Goal: Book appointment/travel/reservation

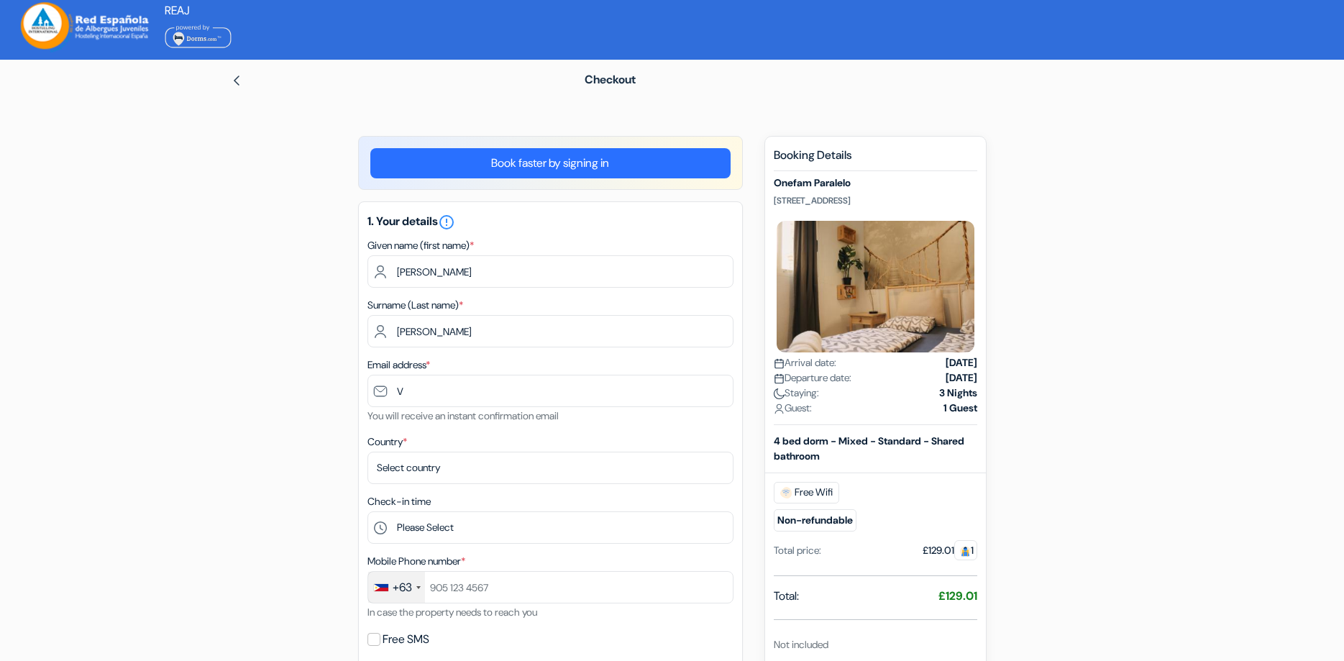
type input "V"
drag, startPoint x: 424, startPoint y: 381, endPoint x: 424, endPoint y: 388, distance: 7.9
click at [424, 381] on input "V" at bounding box center [551, 391] width 366 height 32
type input "V"
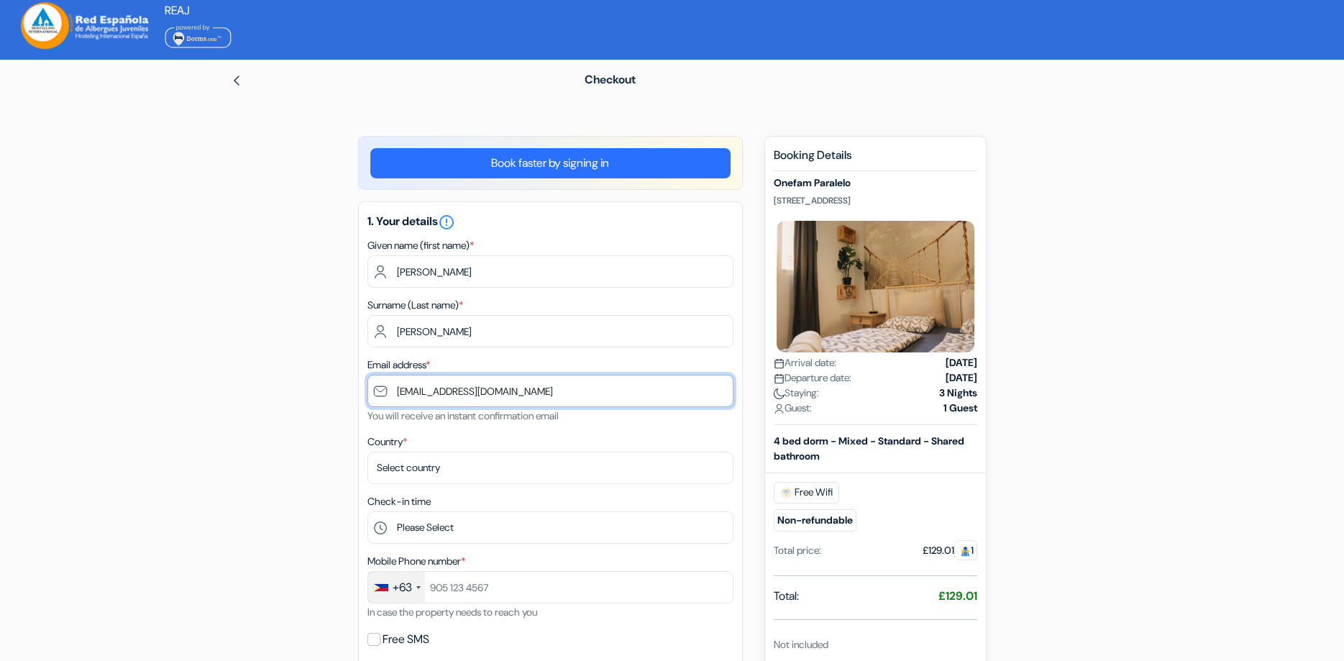
type input "[EMAIL_ADDRESS][DOMAIN_NAME]"
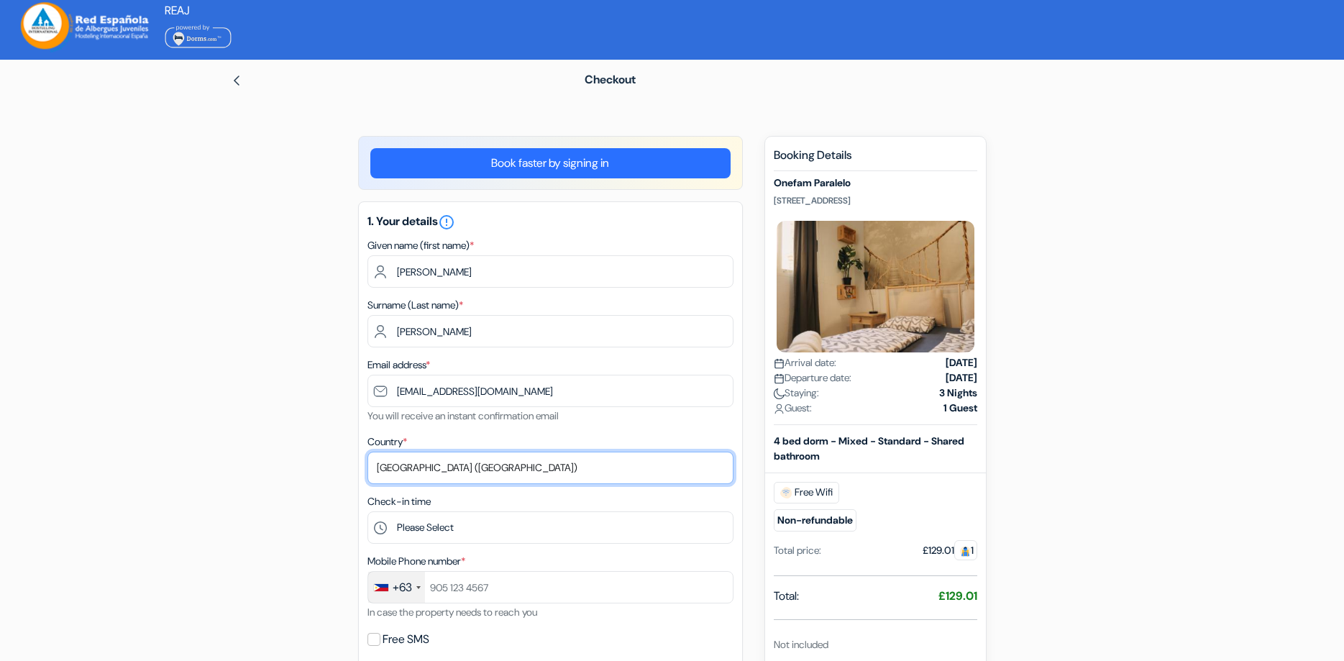
click at [368, 452] on select "Select country [GEOGRAPHIC_DATA] [GEOGRAPHIC_DATA] [GEOGRAPHIC_DATA] [GEOGRAPHI…" at bounding box center [551, 468] width 366 height 32
select select "170"
click option "[GEOGRAPHIC_DATA]" at bounding box center [0, 0] width 0 height 0
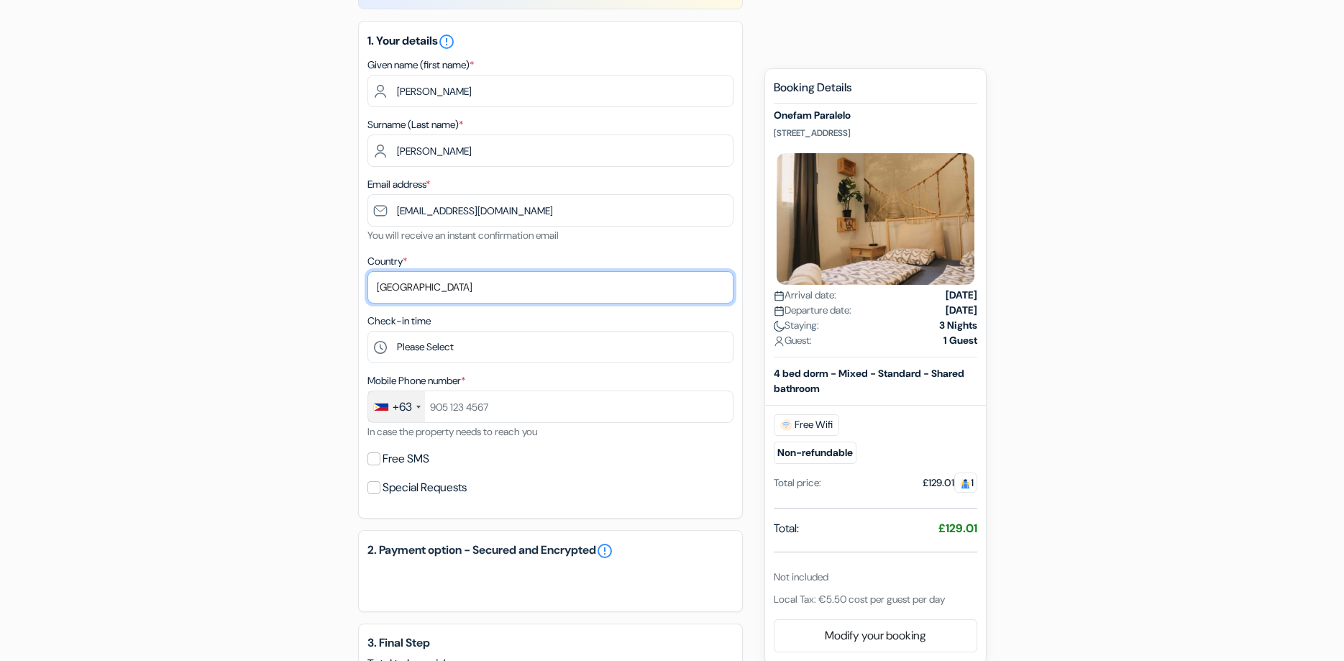
scroll to position [220, 0]
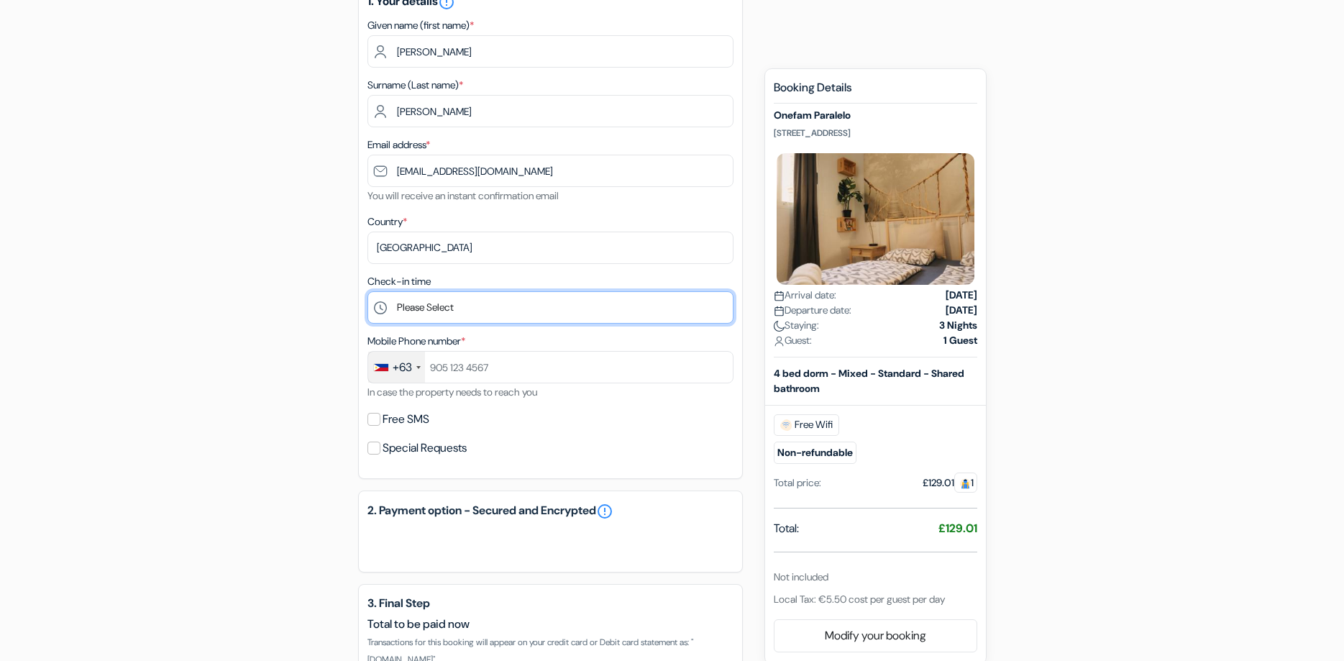
click at [368, 291] on select "Please Select 1:00 2:00 3:00 4:00 5:00 6:00 7:00 8:00 9:00 10:00 11:00 12:00 13…" at bounding box center [551, 307] width 366 height 32
select select "12"
click option "12:00" at bounding box center [0, 0] width 0 height 0
click at [368, 291] on select "Please Select 1:00 2:00 3:00 4:00 5:00 6:00 7:00 8:00 9:00 10:00 11:00 12:00 13…" at bounding box center [551, 307] width 366 height 32
click option "12:00" at bounding box center [0, 0] width 0 height 0
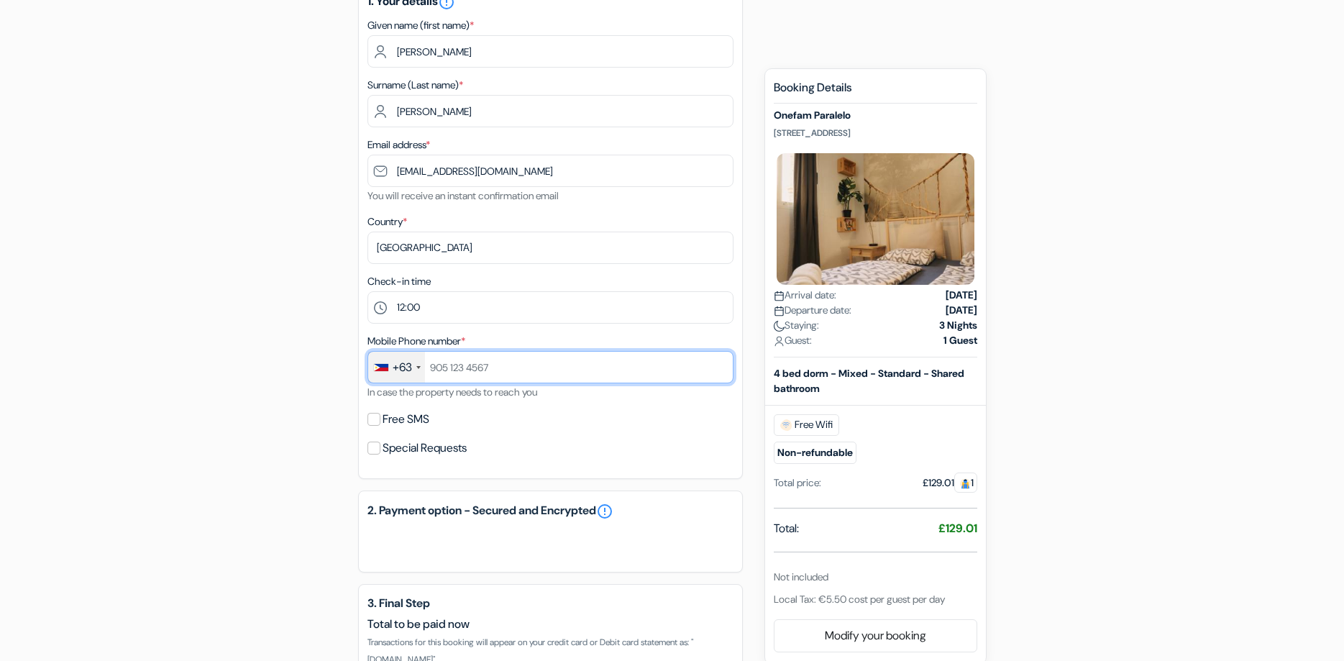
click at [555, 373] on input "text" at bounding box center [551, 367] width 366 height 32
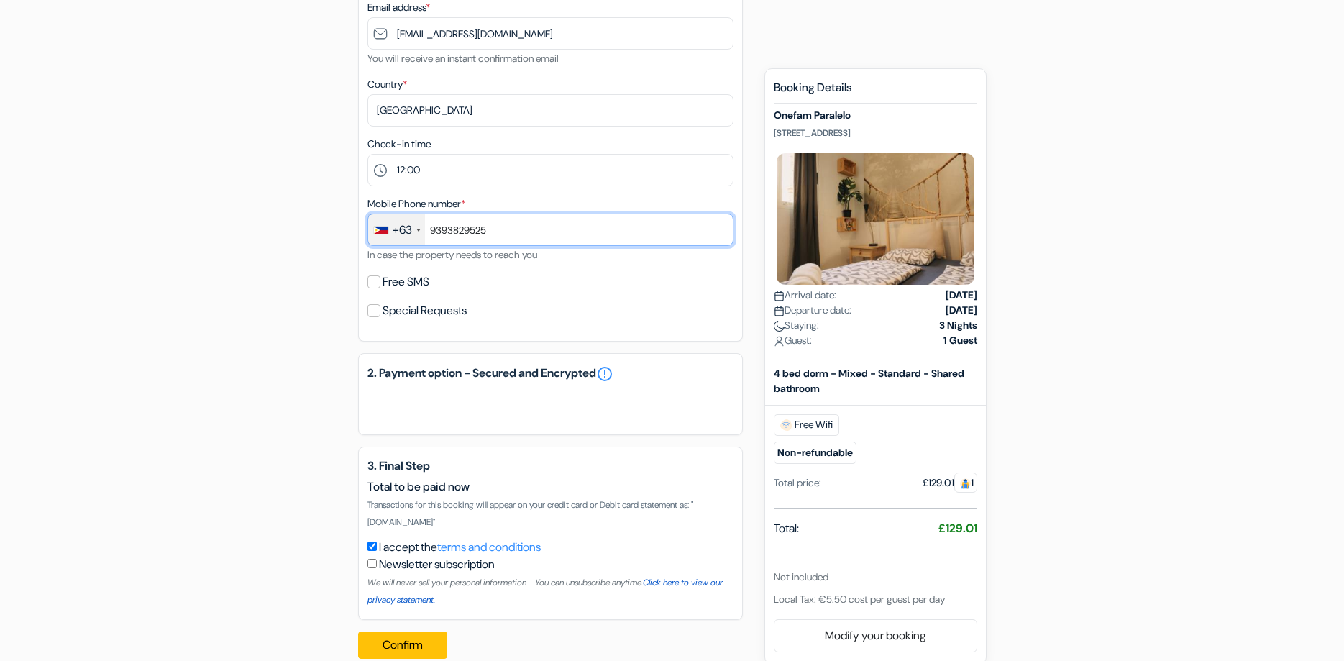
scroll to position [381, 0]
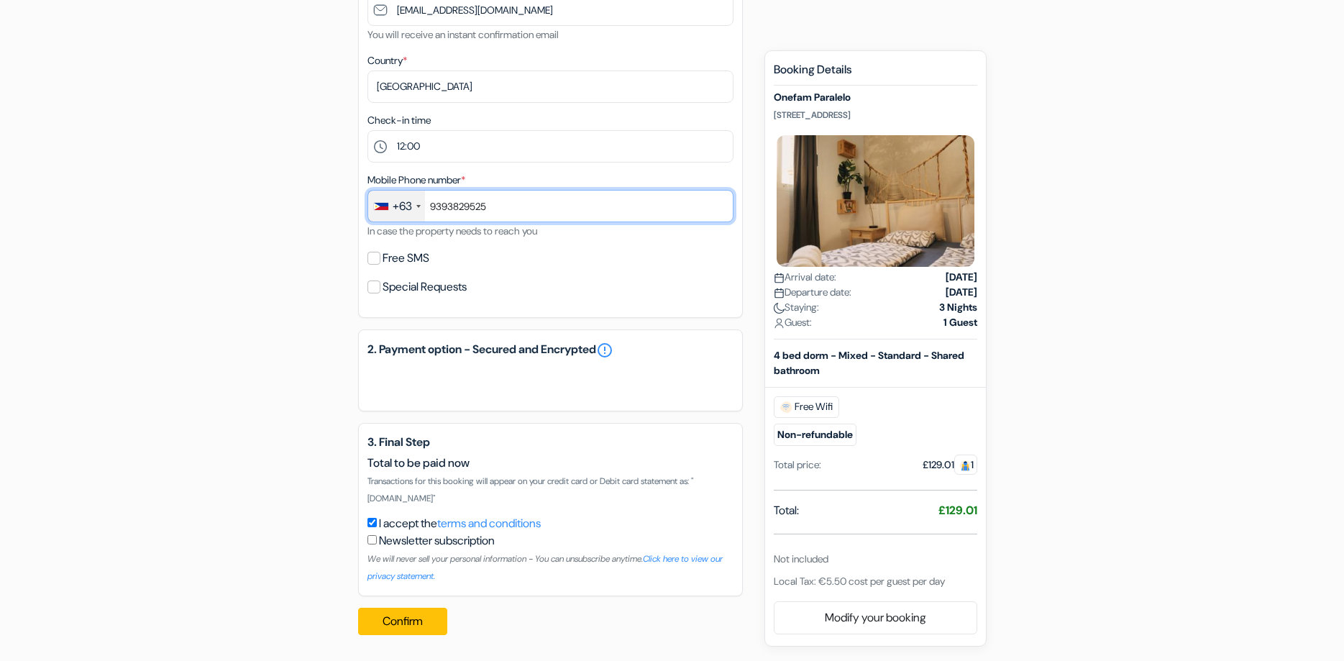
type input "9393829525"
click at [376, 287] on input "Special Requests" at bounding box center [374, 287] width 13 height 13
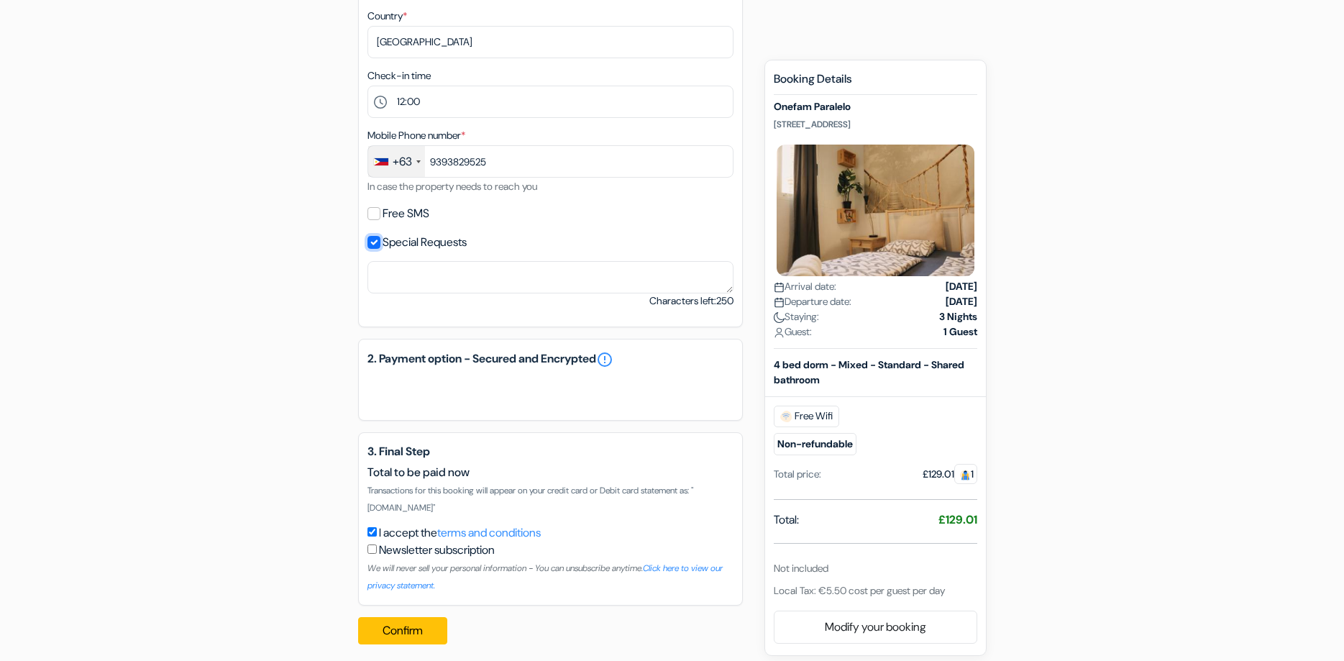
scroll to position [435, 0]
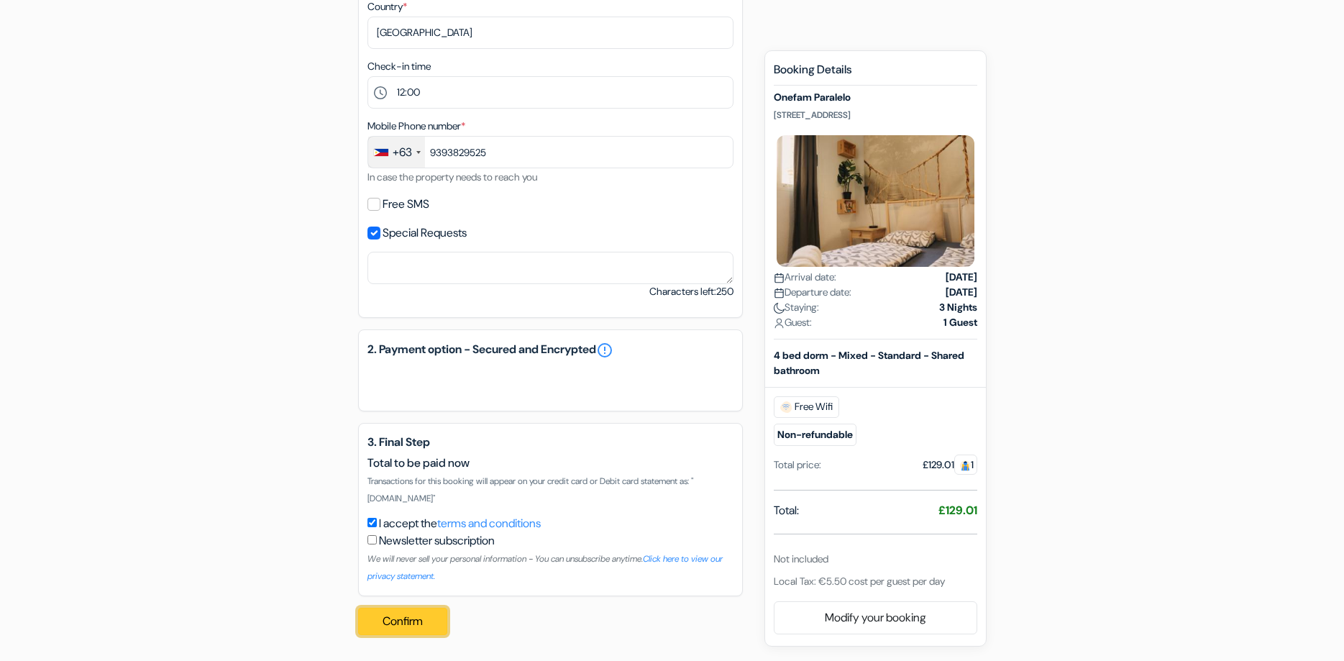
click at [434, 625] on button "Confirm" at bounding box center [402, 621] width 89 height 27
click at [375, 230] on input "Special Requests" at bounding box center [374, 233] width 13 height 13
checkbox input "false"
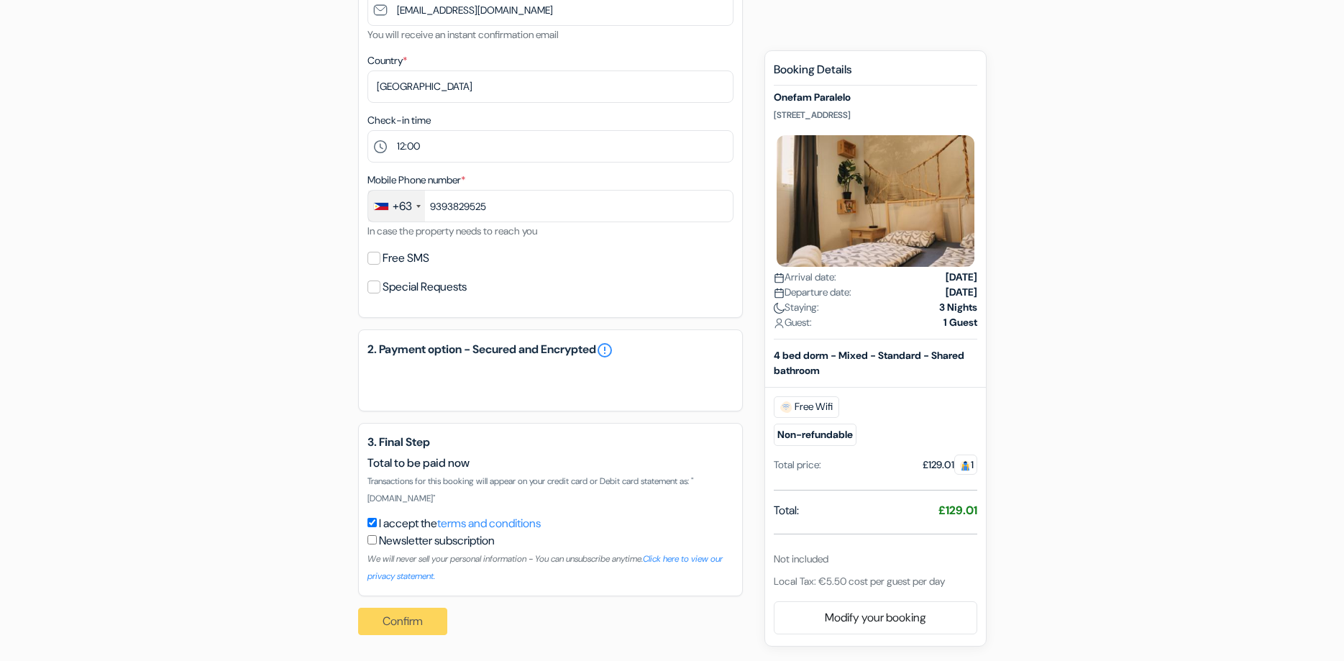
click at [404, 624] on div "Confirm Processing request ... Loading..." at bounding box center [406, 621] width 96 height 50
click at [409, 616] on div "Confirm Processing request ... Loading..." at bounding box center [406, 621] width 96 height 50
click at [372, 522] on input "I accept the terms and conditions" at bounding box center [372, 522] width 9 height 9
click at [390, 631] on div "Confirm Processing request ... Loading..." at bounding box center [406, 621] width 96 height 50
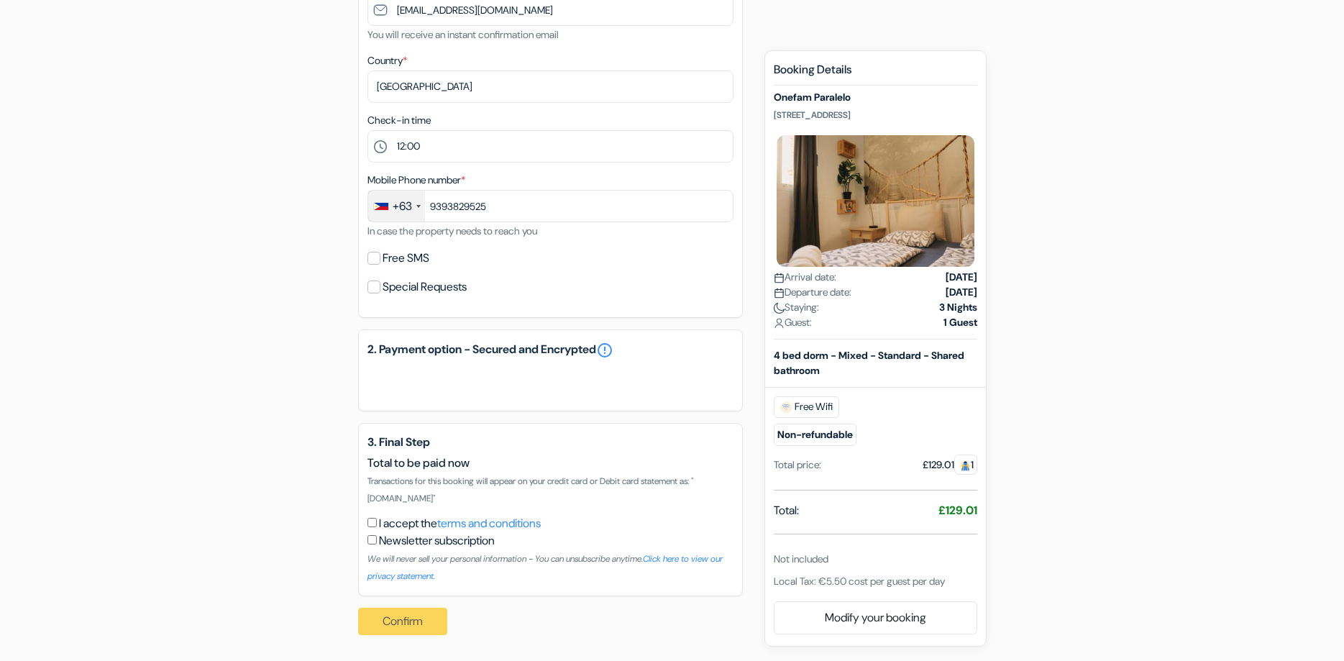
click at [372, 519] on input "I accept the terms and conditions" at bounding box center [372, 522] width 9 height 9
checkbox input "true"
click at [399, 621] on div "Confirm Processing request ... Loading..." at bounding box center [406, 621] width 96 height 50
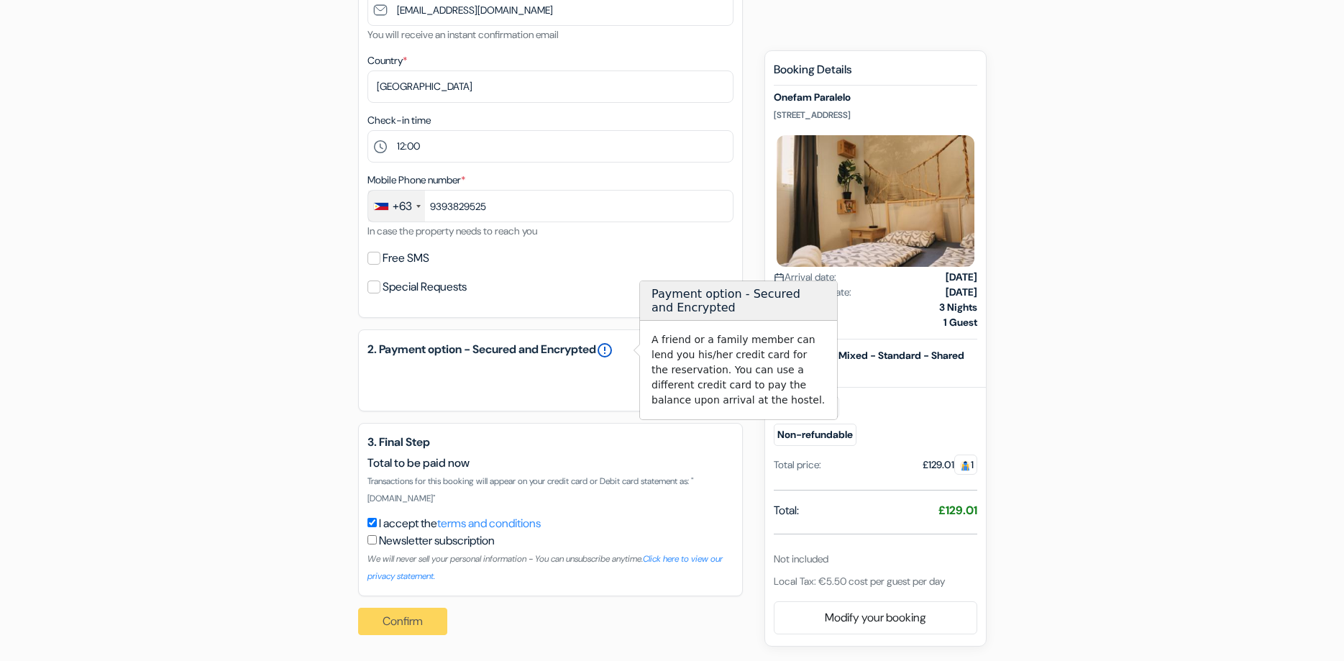
click at [614, 355] on link "error_outline" at bounding box center [604, 350] width 17 height 17
click at [590, 371] on div at bounding box center [551, 382] width 366 height 35
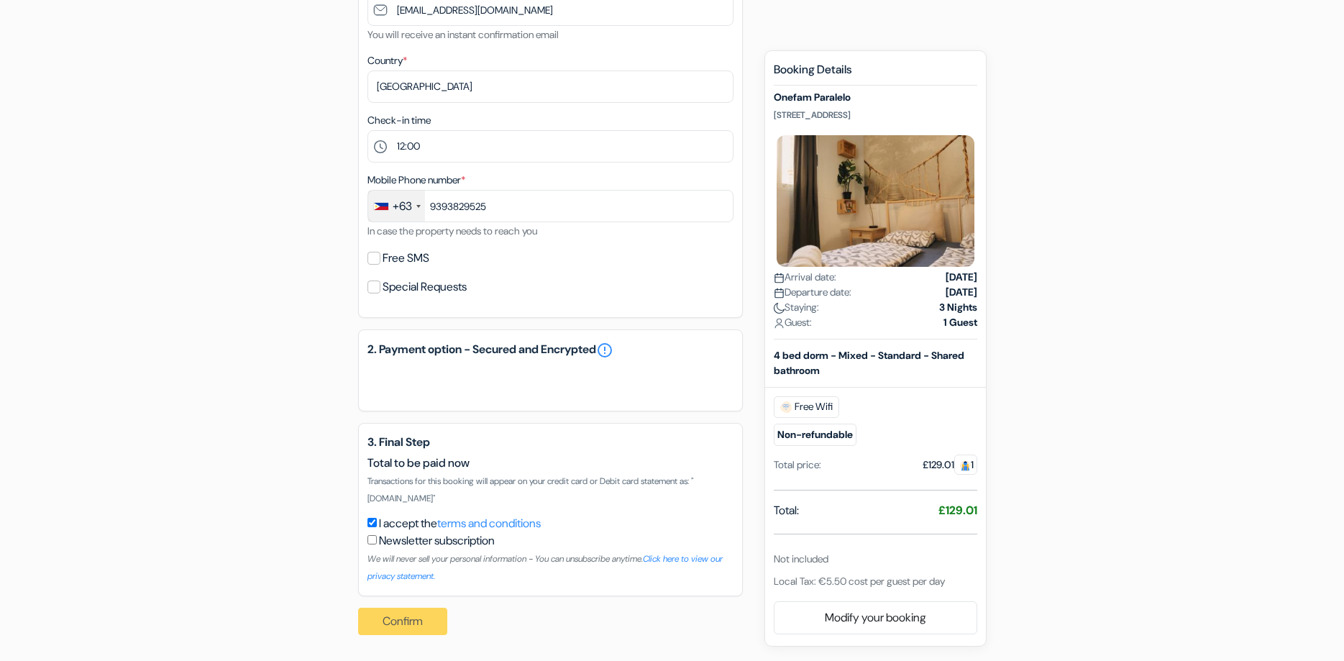
click at [439, 635] on div "Confirm Processing request ... Loading..." at bounding box center [406, 621] width 96 height 50
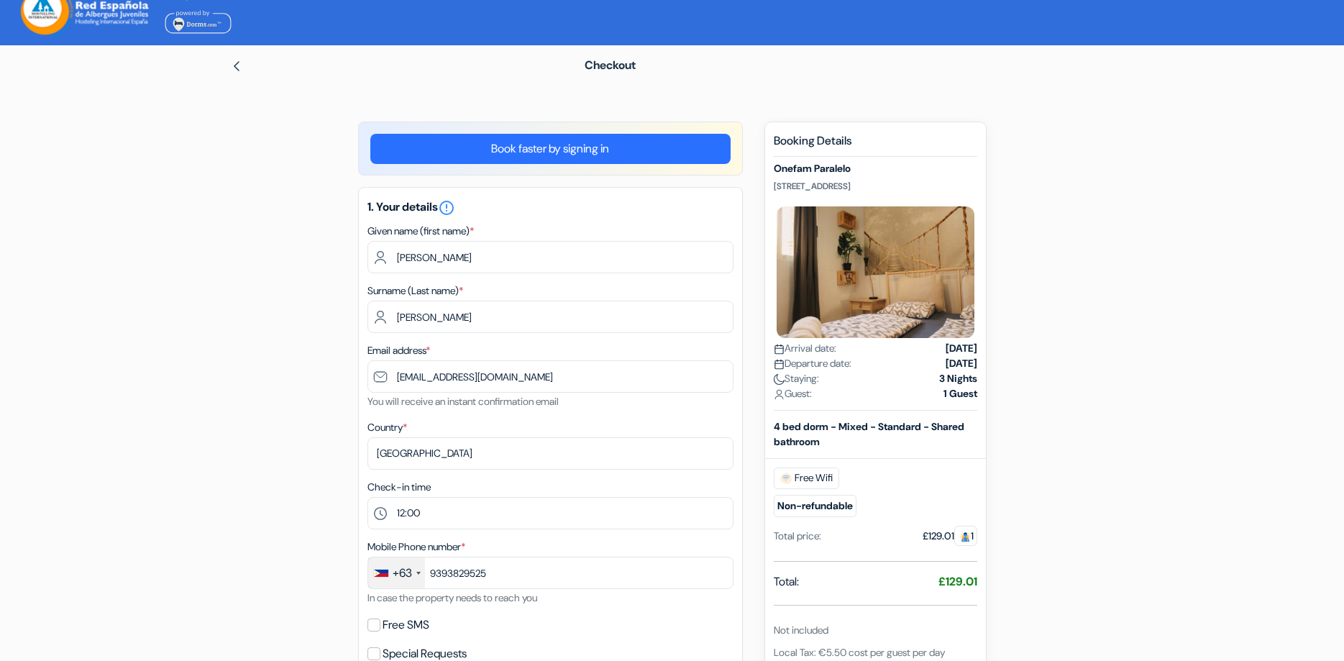
scroll to position [0, 0]
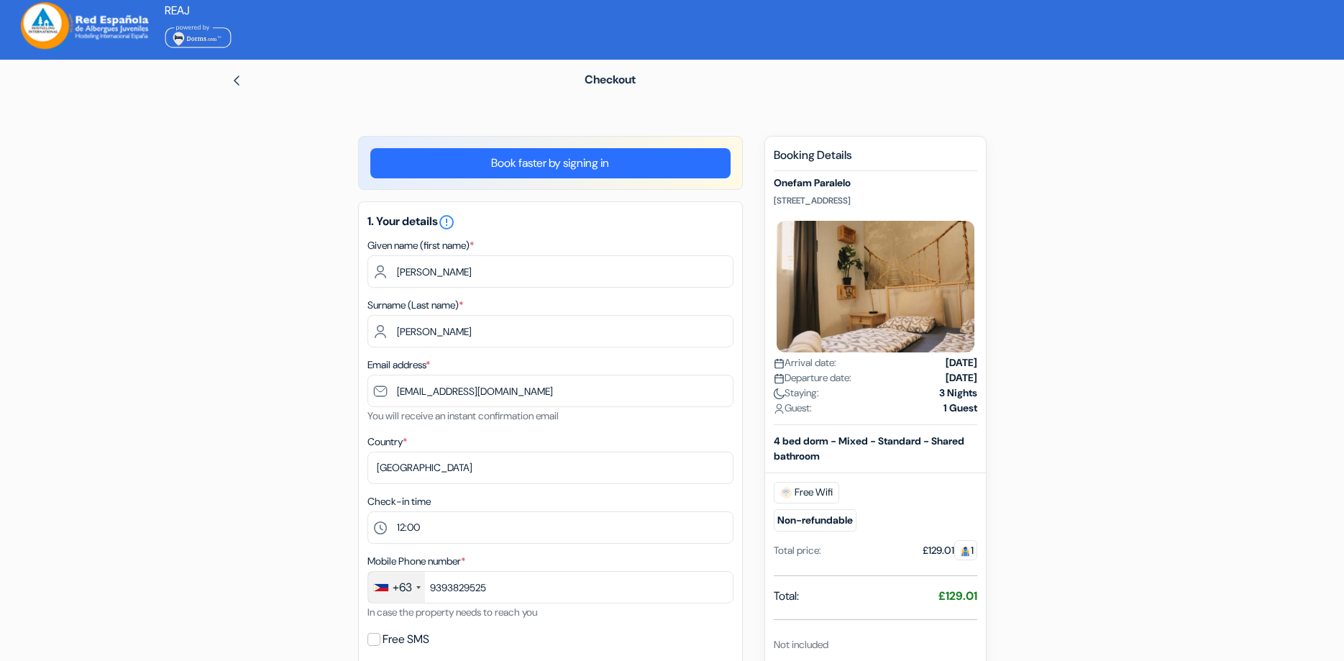
click at [653, 159] on link "Book faster by signing in" at bounding box center [550, 163] width 360 height 30
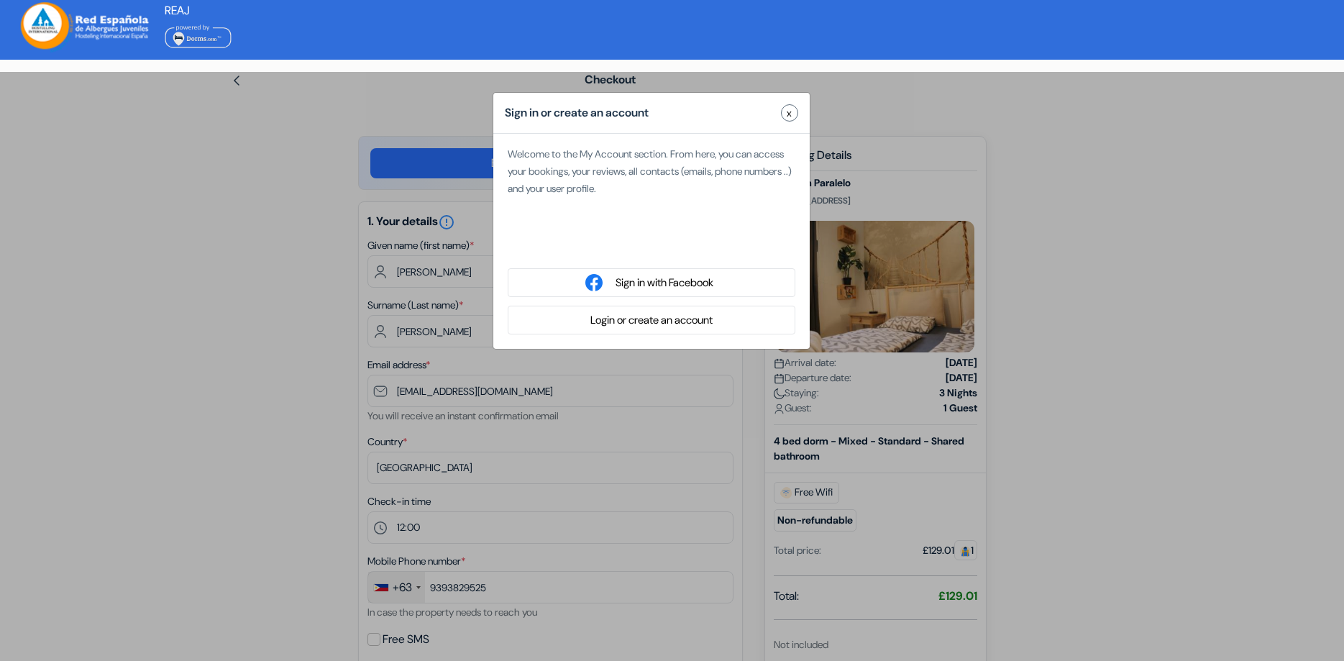
drag, startPoint x: 644, startPoint y: 247, endPoint x: 668, endPoint y: 233, distance: 27.8
click at [668, 233] on div "Mag-sign in gamit ang Google. Magbubukas sa bagong tab" at bounding box center [652, 245] width 288 height 32
click at [788, 111] on span "x" at bounding box center [789, 113] width 5 height 15
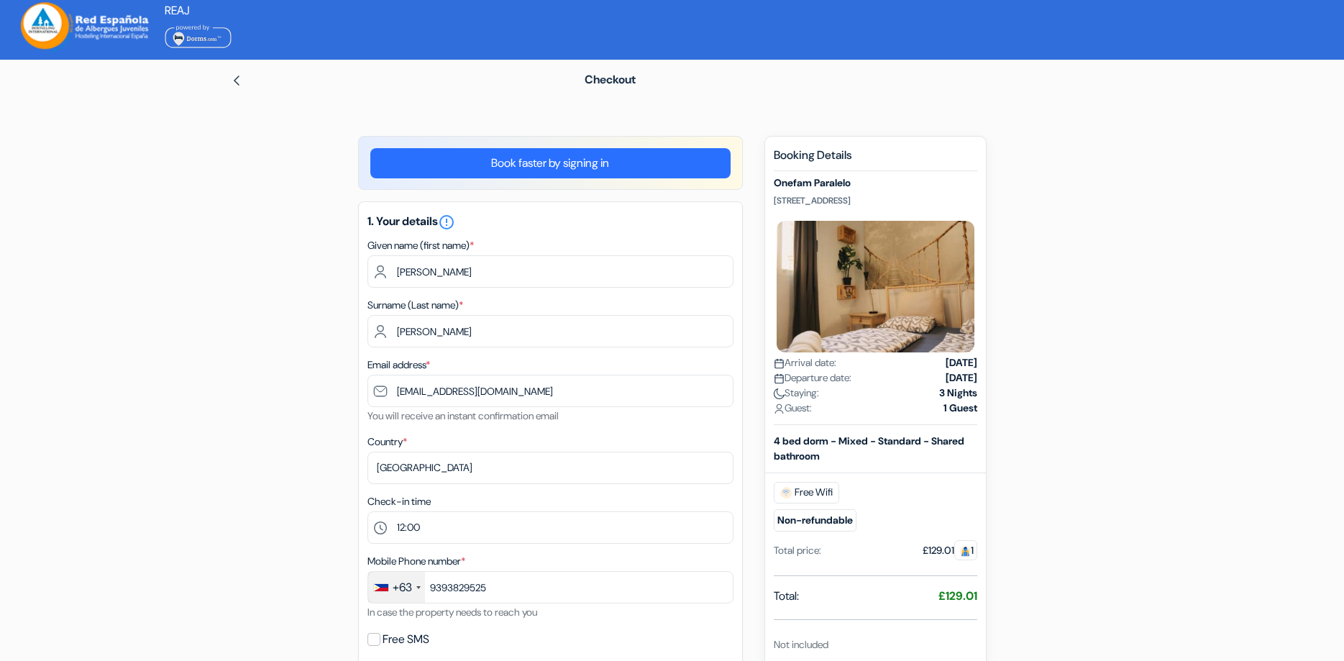
click at [624, 80] on span "Checkout" at bounding box center [610, 79] width 51 height 15
click at [570, 155] on link "Book faster by signing in" at bounding box center [550, 163] width 360 height 30
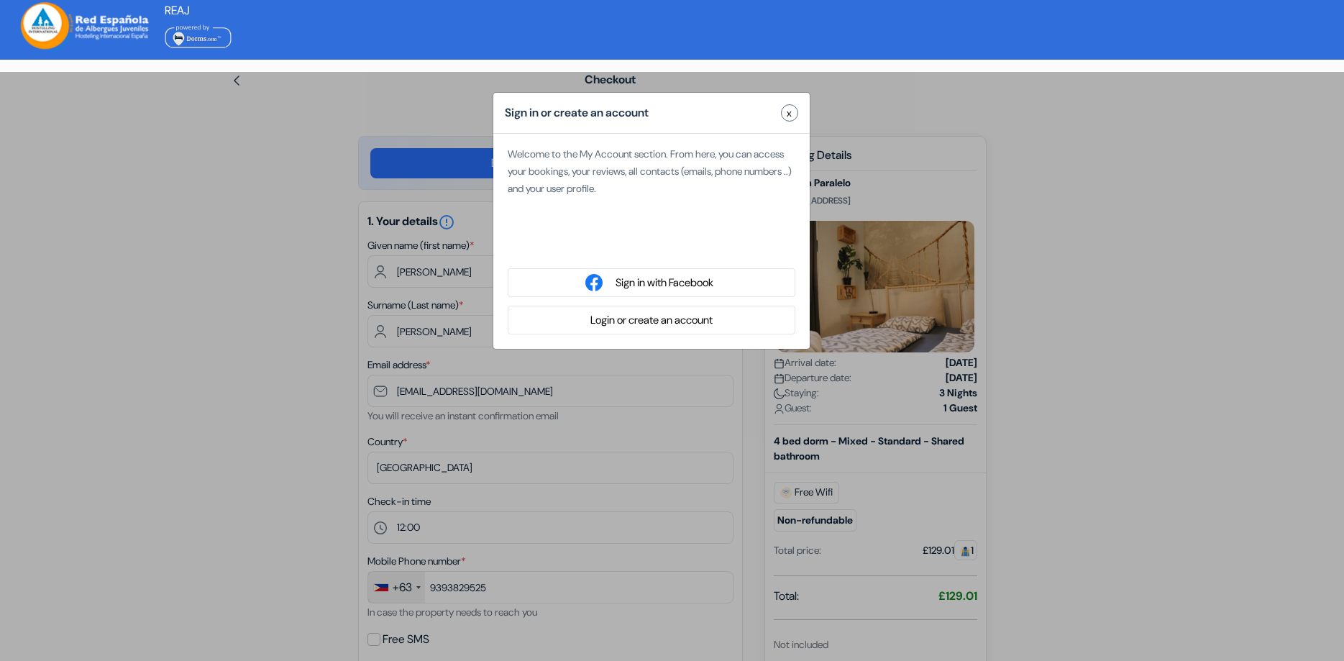
click at [692, 293] on div "Sign in with Facebook" at bounding box center [652, 282] width 288 height 29
click at [693, 287] on button "Sign in with Facebook" at bounding box center [664, 283] width 106 height 18
type input "[PERSON_NAME]"
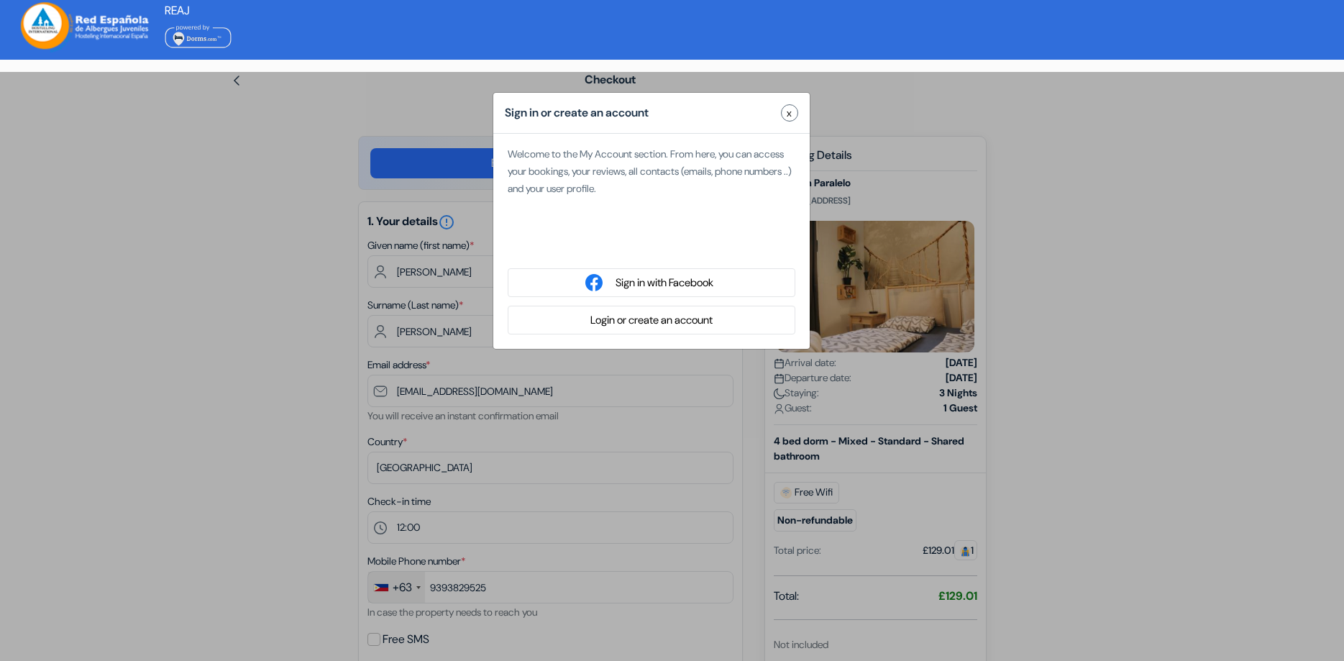
type input "[EMAIL_ADDRESS][DOMAIN_NAME]"
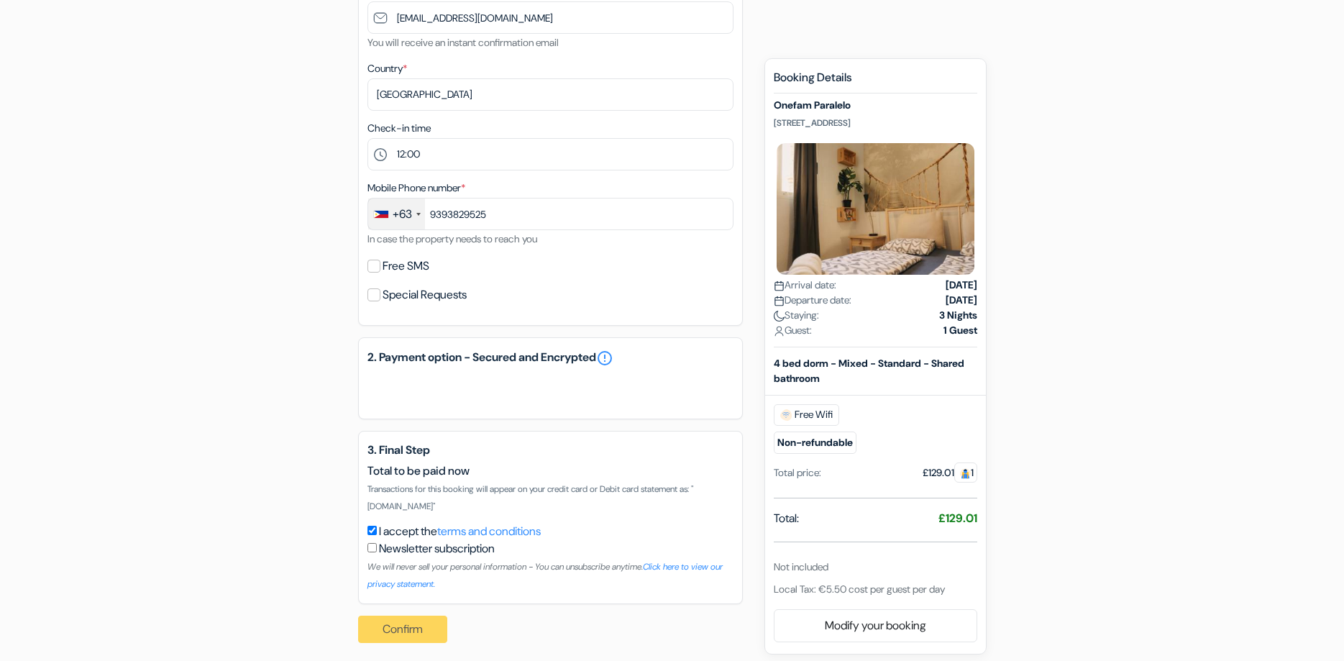
scroll to position [327, 0]
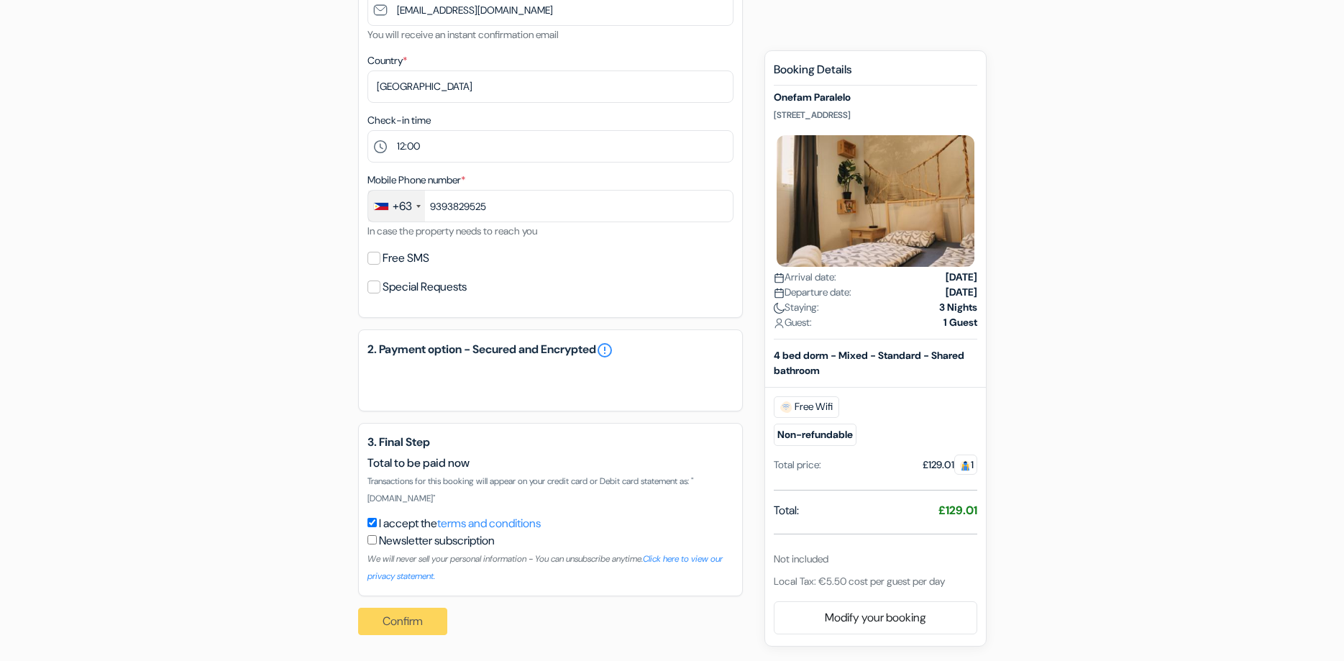
click at [439, 629] on div "Confirm Processing request ... Loading..." at bounding box center [406, 621] width 96 height 50
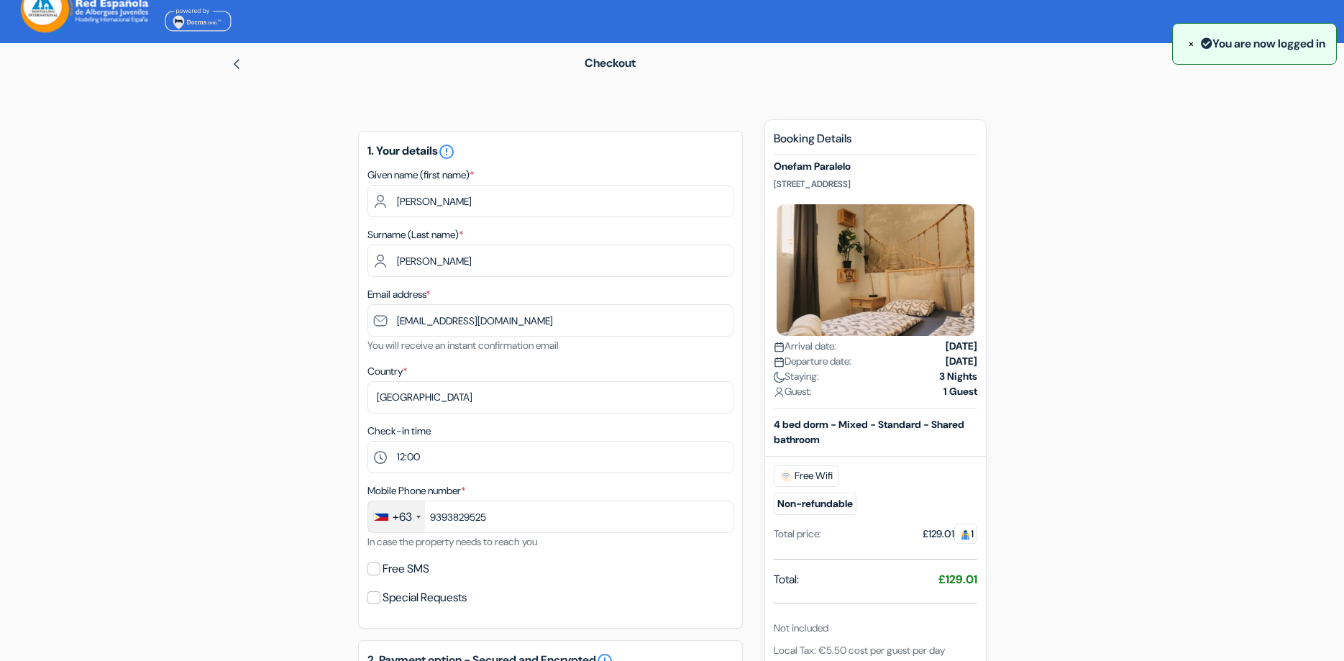
scroll to position [0, 0]
